Goal: Find specific page/section: Find specific page/section

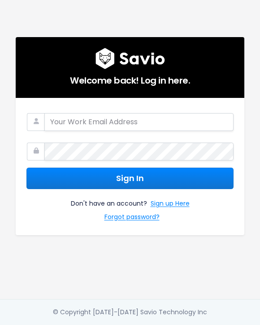
type input "tiffany.dahl@cubiko.com.au"
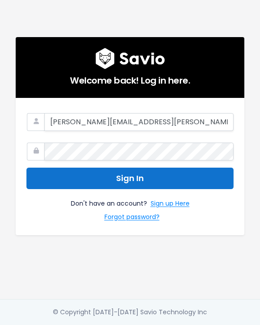
drag, startPoint x: 127, startPoint y: 173, endPoint x: 244, endPoint y: 176, distance: 116.4
click at [127, 173] on button "Sign In" at bounding box center [129, 179] width 207 height 22
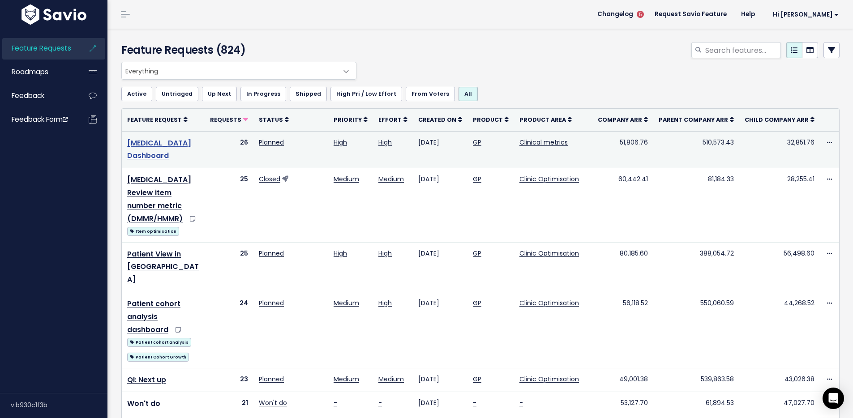
click at [182, 144] on link "Diabetes Dashboard" at bounding box center [159, 149] width 64 height 23
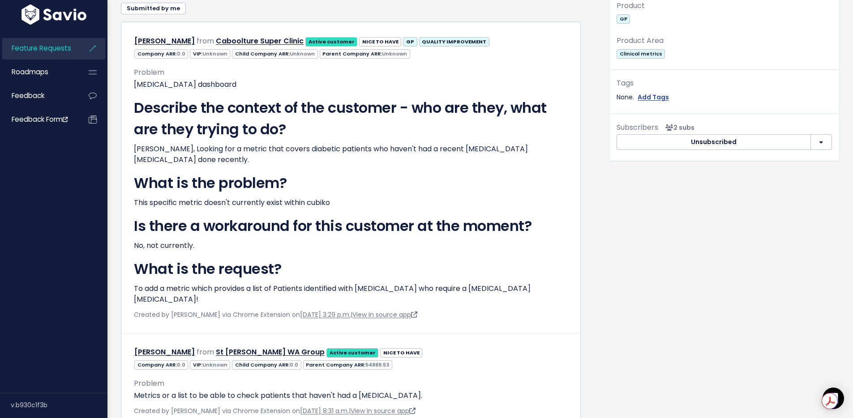
scroll to position [255, 0]
